Goal: Information Seeking & Learning: Check status

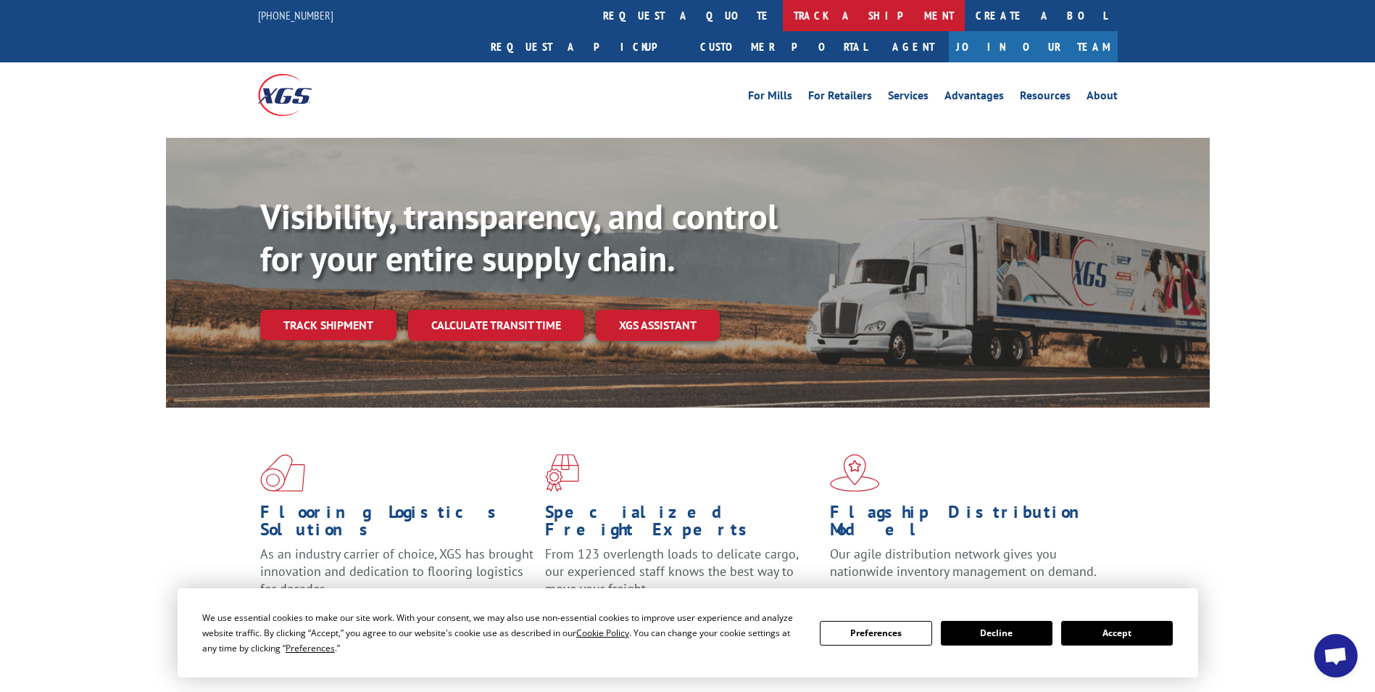
click at [783, 17] on link "track a shipment" at bounding box center [874, 15] width 182 height 31
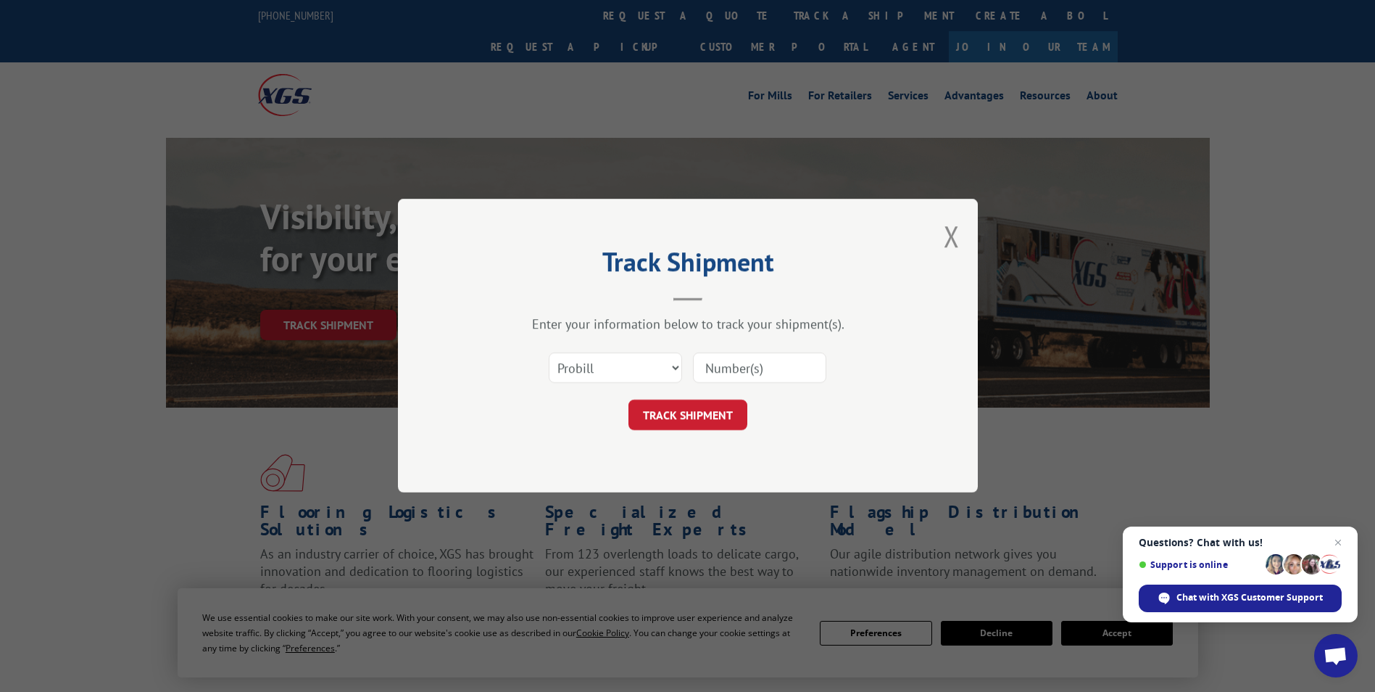
click at [784, 367] on input at bounding box center [759, 368] width 133 height 30
type input "16212499"
click button "TRACK SHIPMENT" at bounding box center [687, 415] width 119 height 30
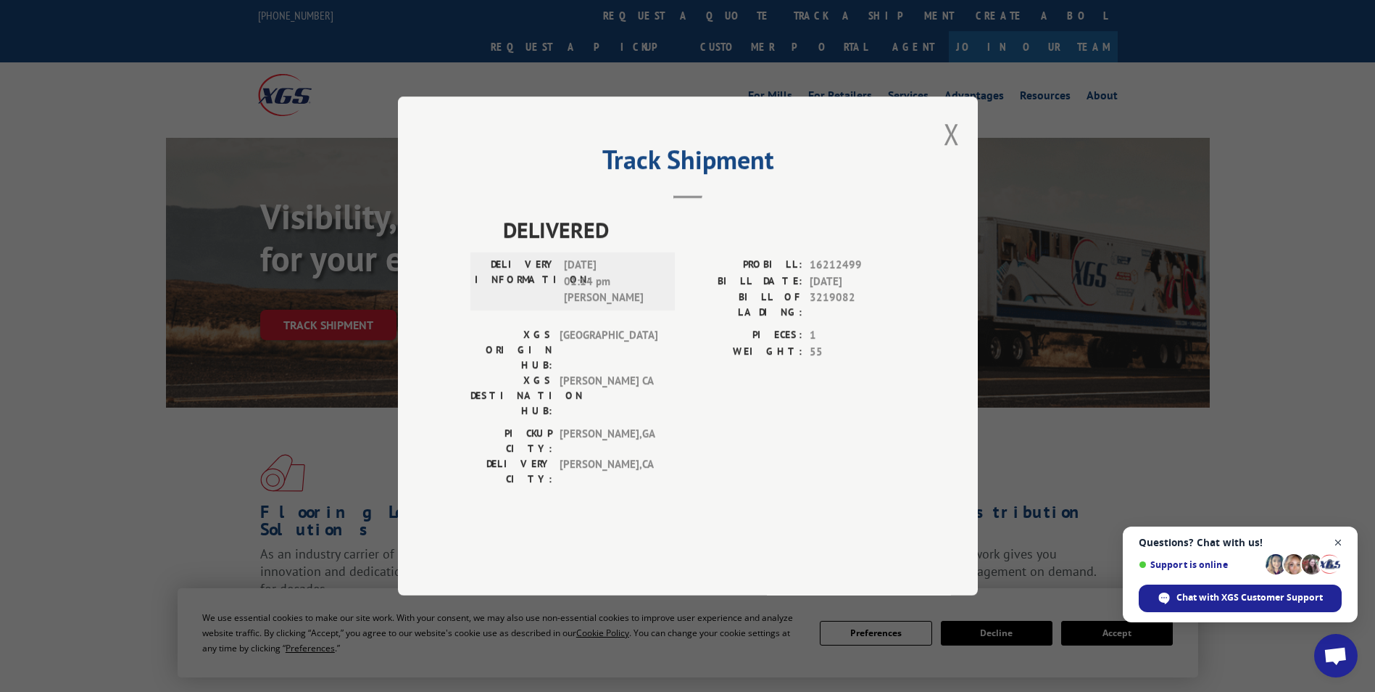
click at [1343, 542] on span "Close chat" at bounding box center [1338, 542] width 18 height 18
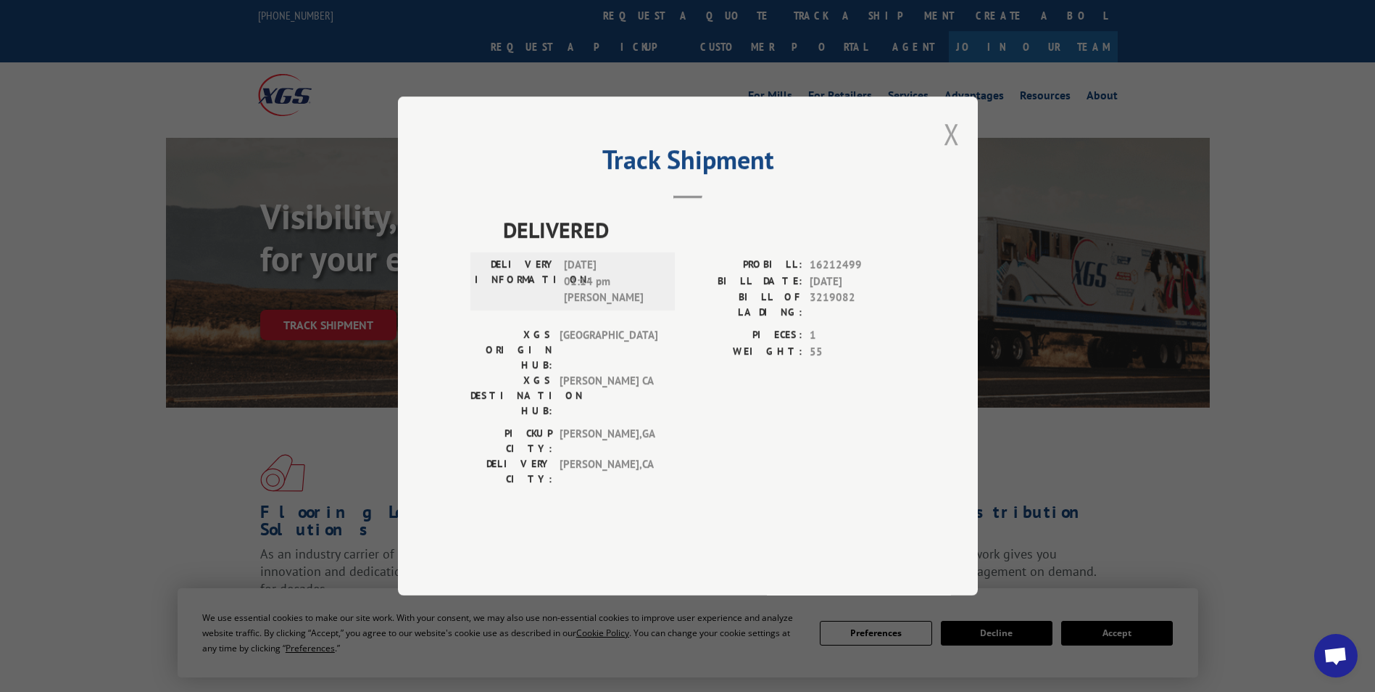
click at [949, 153] on button "Close modal" at bounding box center [952, 134] width 16 height 38
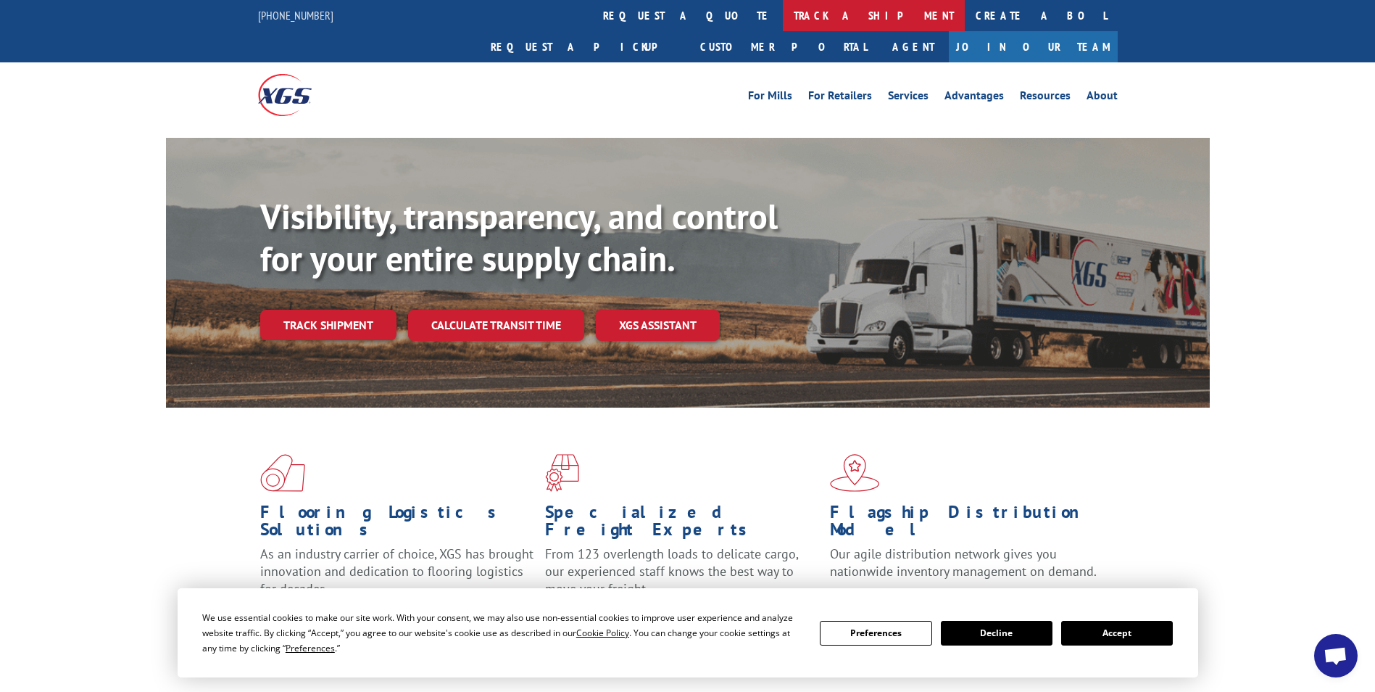
click at [783, 24] on link "track a shipment" at bounding box center [874, 15] width 182 height 31
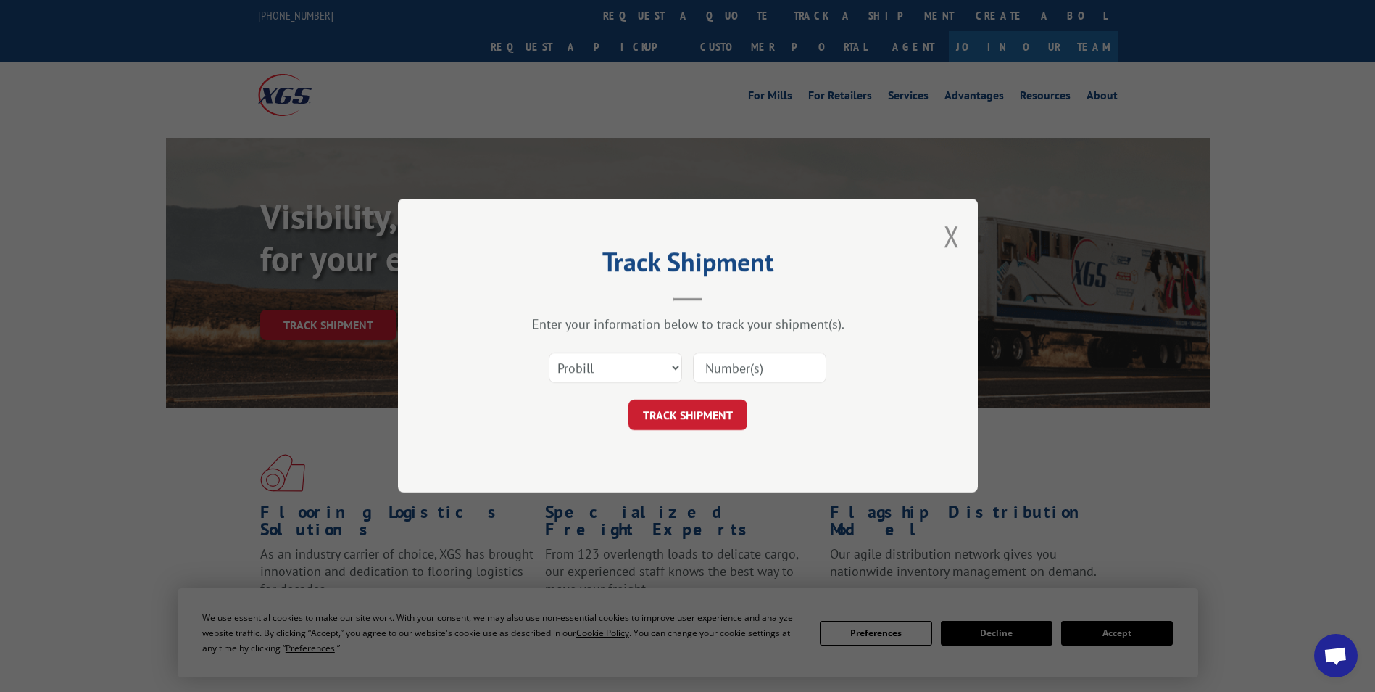
click at [711, 378] on input at bounding box center [759, 368] width 133 height 30
type input "16912499"
click button "TRACK SHIPMENT" at bounding box center [687, 415] width 119 height 30
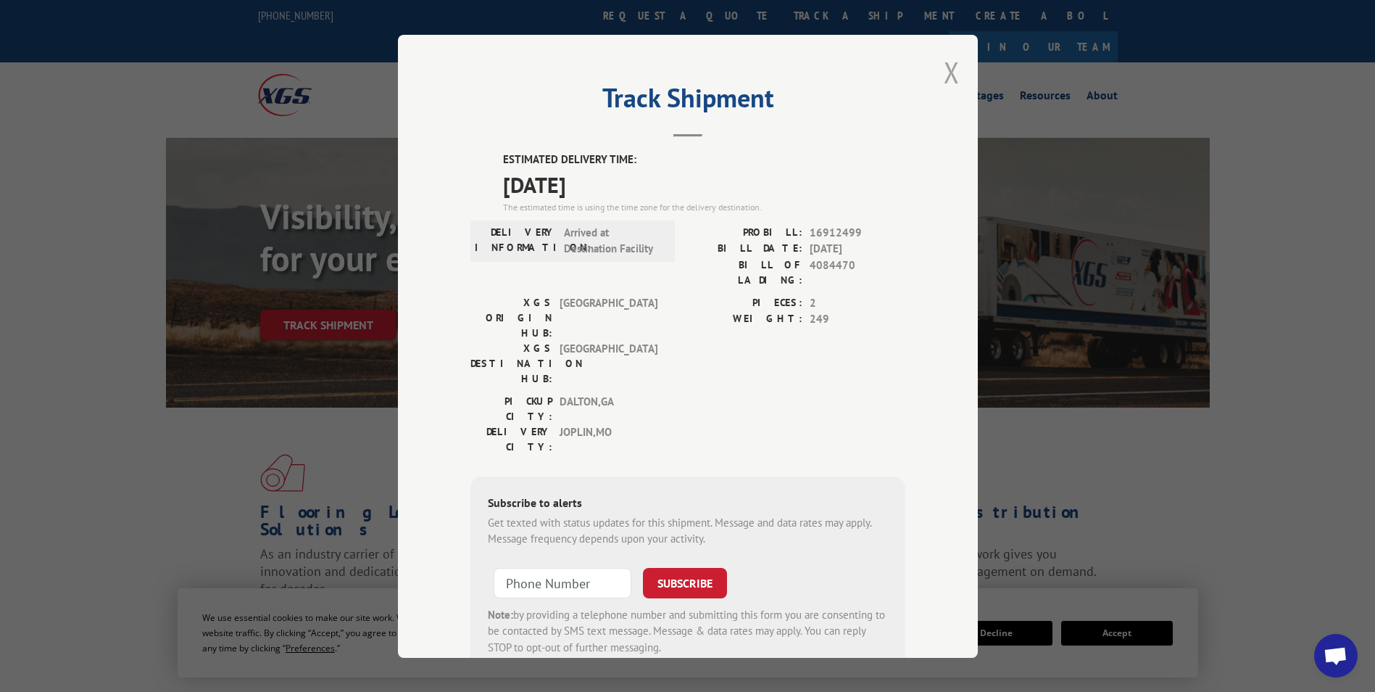
click at [950, 65] on button "Close modal" at bounding box center [952, 72] width 16 height 38
